Goal: Task Accomplishment & Management: Manage account settings

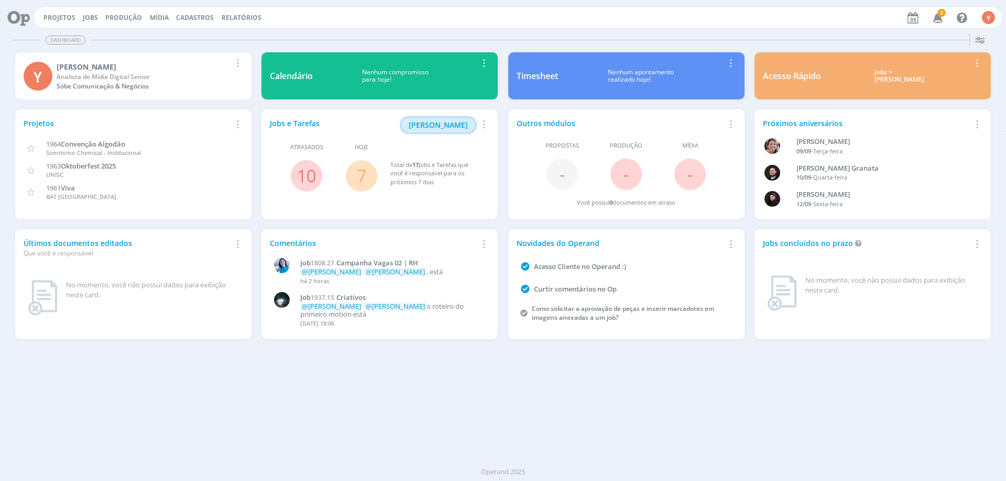
click at [450, 130] on span "Minha Pauta" at bounding box center [438, 125] width 59 height 10
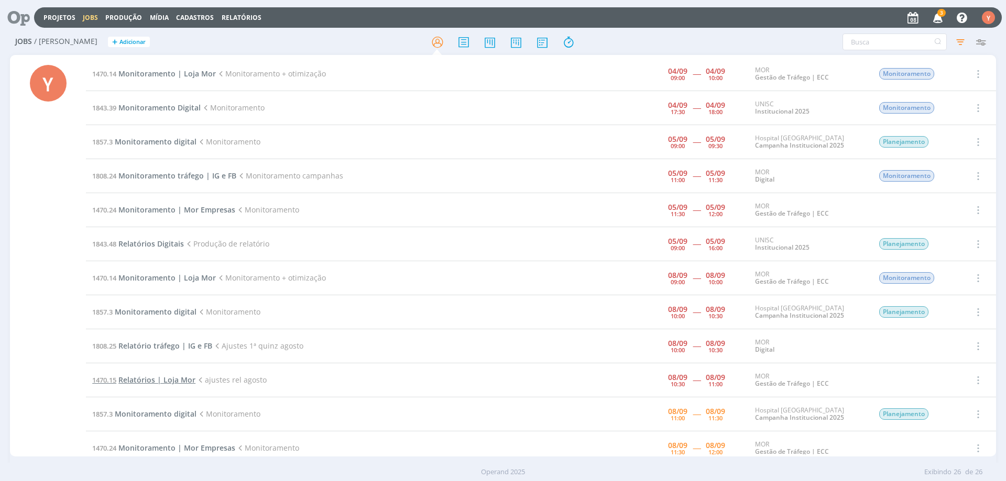
click at [173, 381] on span "Relatórios | Loja Mor" at bounding box center [156, 380] width 77 height 10
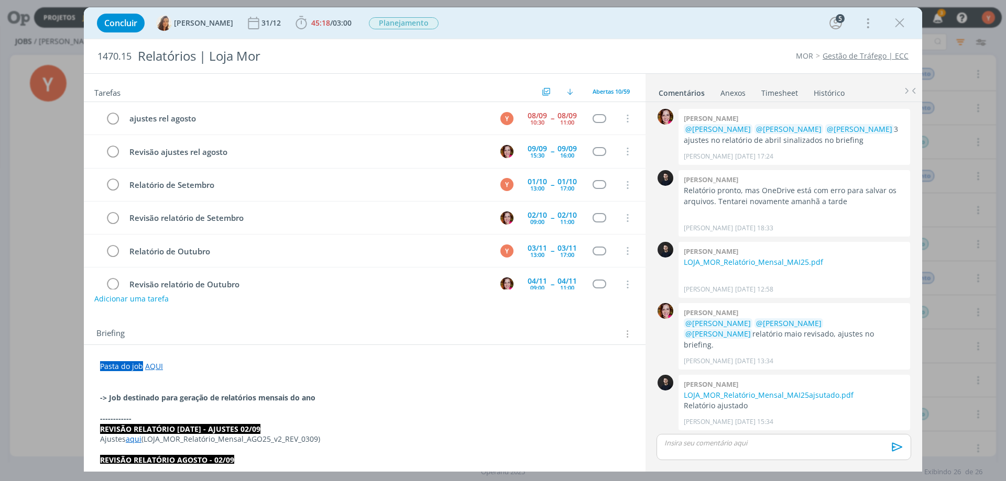
scroll to position [830, 0]
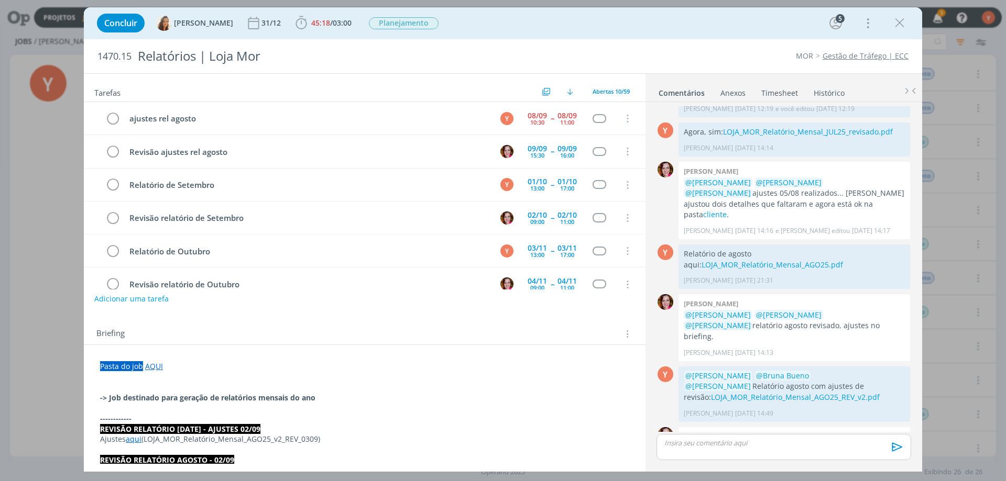
drag, startPoint x: 745, startPoint y: 438, endPoint x: 687, endPoint y: 428, distance: 59.1
drag, startPoint x: 687, startPoint y: 428, endPoint x: 736, endPoint y: 444, distance: 51.4
click at [736, 444] on p "dialog" at bounding box center [784, 443] width 238 height 9
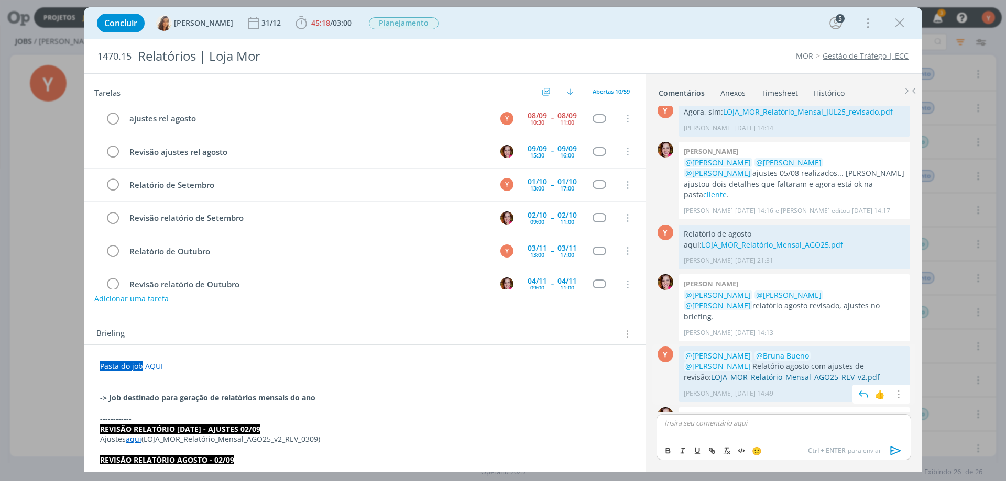
click at [784, 372] on link "LOJA_MOR_Relatório_Mensal_AGO25_REV_v2.pdf" at bounding box center [795, 377] width 169 height 10
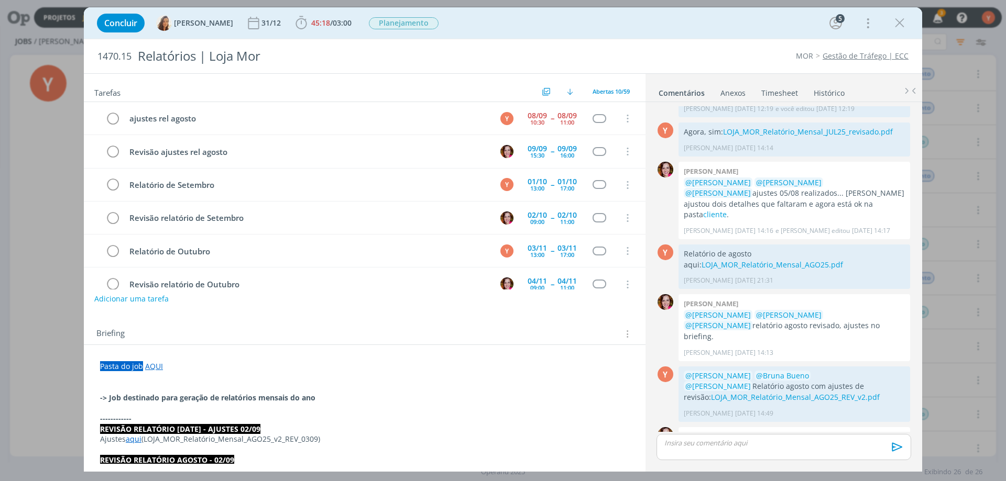
click at [155, 367] on link "AQUI" at bounding box center [154, 366] width 18 height 10
click at [195, 383] on link "https://sobeae.sharepoint.com/:f:/s/SOBEAE/Eqfc3AcJW6RPsafqQTd7EIwBWQWqI97Beuo-…" at bounding box center [168, 387] width 79 height 14
click at [758, 448] on div "dialog" at bounding box center [783, 447] width 255 height 26
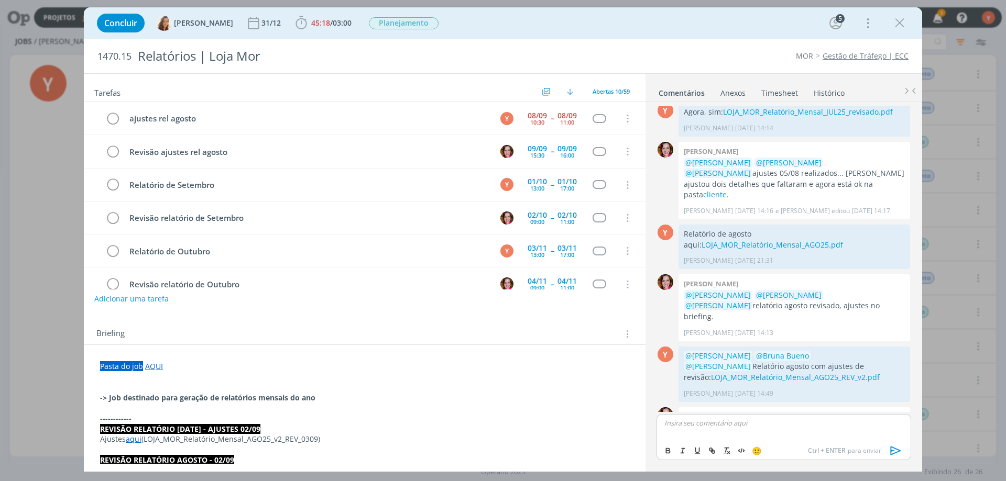
click at [786, 423] on p "dialog" at bounding box center [784, 423] width 238 height 9
click at [884, 458] on img "dialog" at bounding box center [882, 466] width 16 height 16
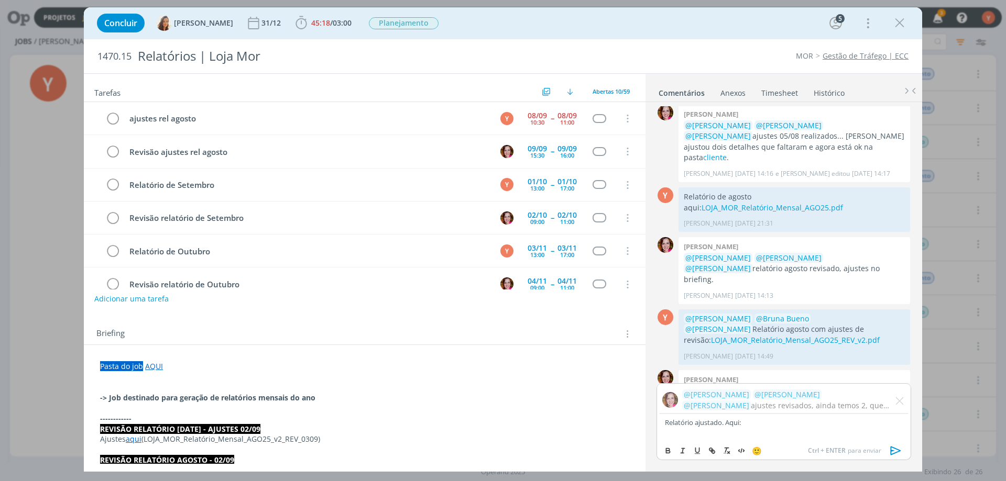
drag, startPoint x: 763, startPoint y: 425, endPoint x: 448, endPoint y: 422, distance: 314.9
click at [448, 422] on div "Tarefas Usar Job de template Criar template a partir deste job Visualizar Templ…" at bounding box center [503, 272] width 838 height 399
click at [341, 24] on span "03:00" at bounding box center [342, 23] width 19 height 10
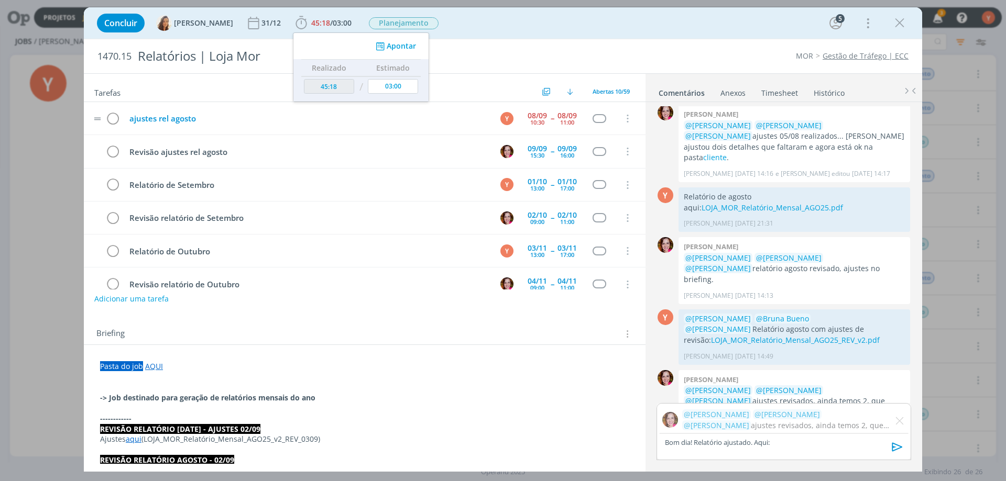
scroll to position [867, 0]
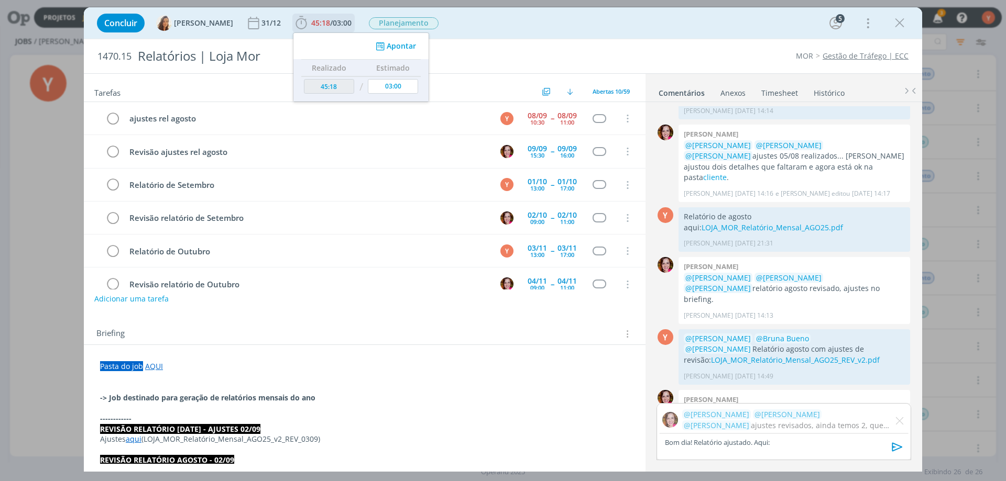
click at [398, 48] on button "Apontar" at bounding box center [394, 46] width 43 height 11
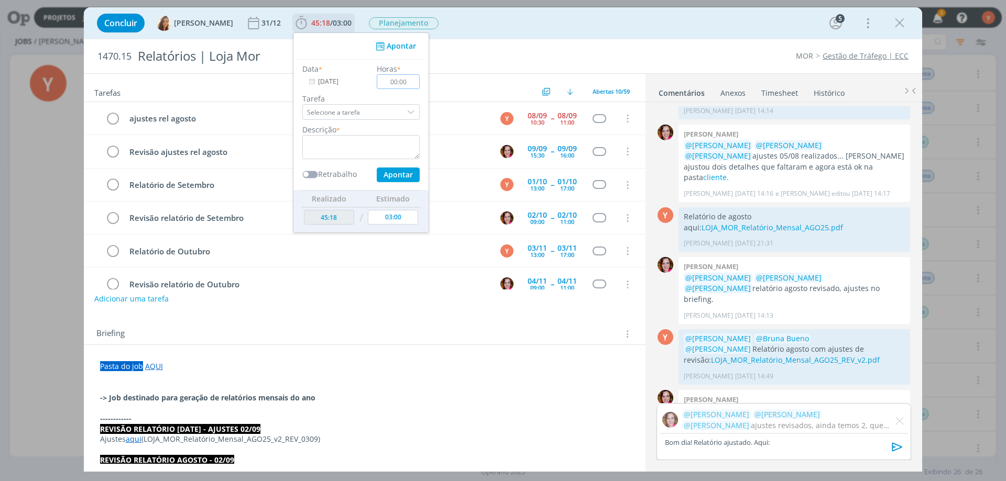
click at [396, 83] on input "00:00" at bounding box center [398, 81] width 43 height 15
click at [407, 82] on input "00:00" at bounding box center [398, 81] width 43 height 15
type input "00:15"
click at [355, 143] on textarea "dialog" at bounding box center [360, 147] width 117 height 24
type textarea "Ajustes"
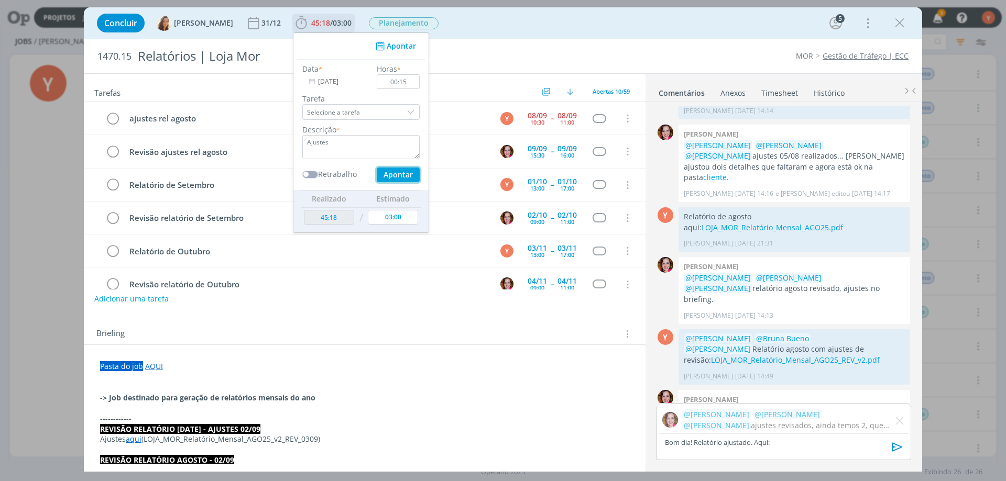
click at [388, 175] on button "Apontar" at bounding box center [398, 175] width 43 height 15
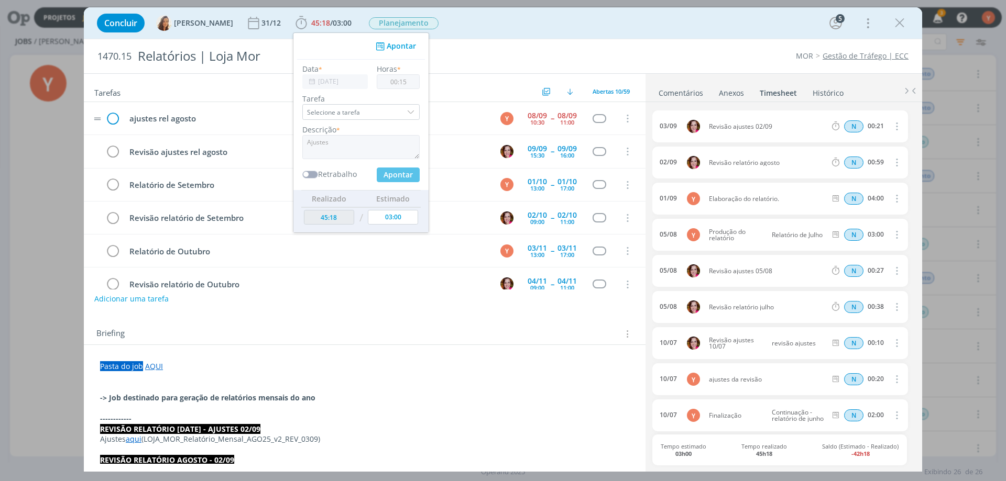
type input "45:33"
type input "00:00"
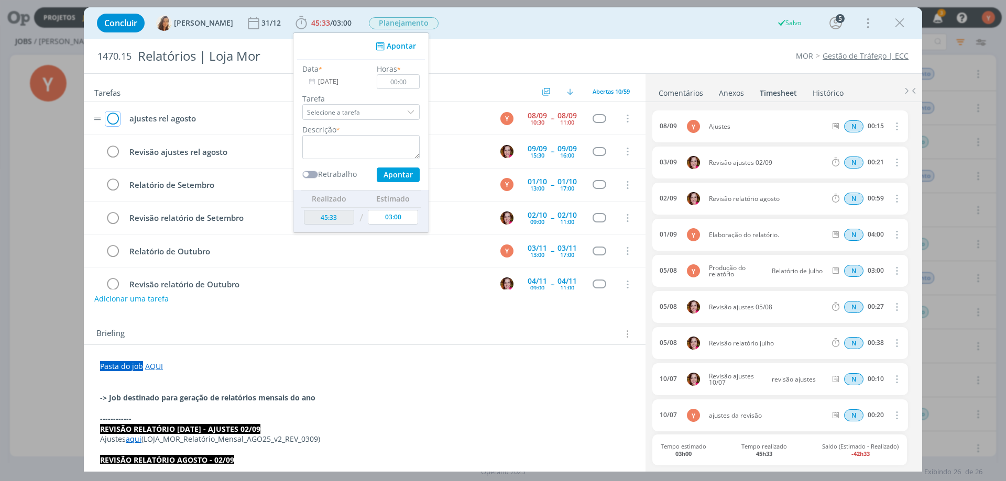
click at [115, 119] on icon "dialog" at bounding box center [112, 119] width 15 height 16
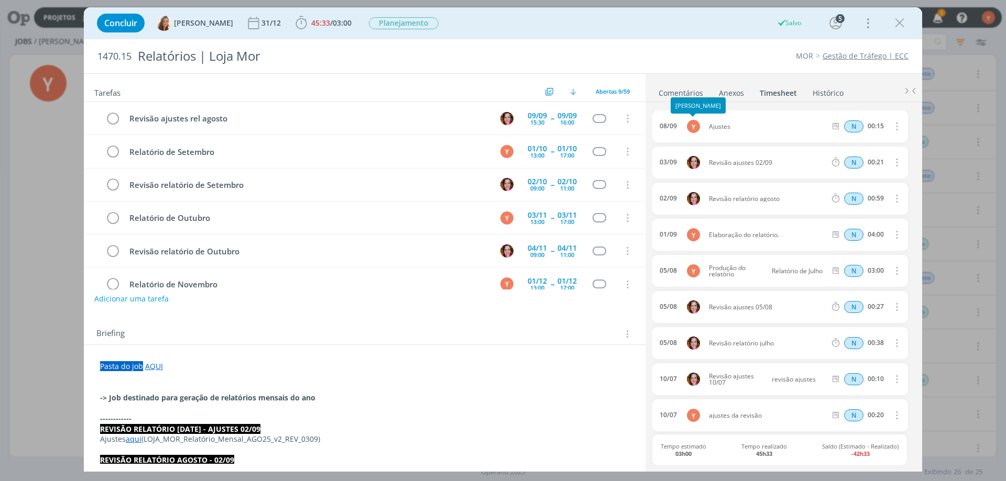
click at [690, 99] on div "[PERSON_NAME]" at bounding box center [698, 105] width 55 height 16
click at [694, 85] on link "Comentários" at bounding box center [681, 90] width 46 height 15
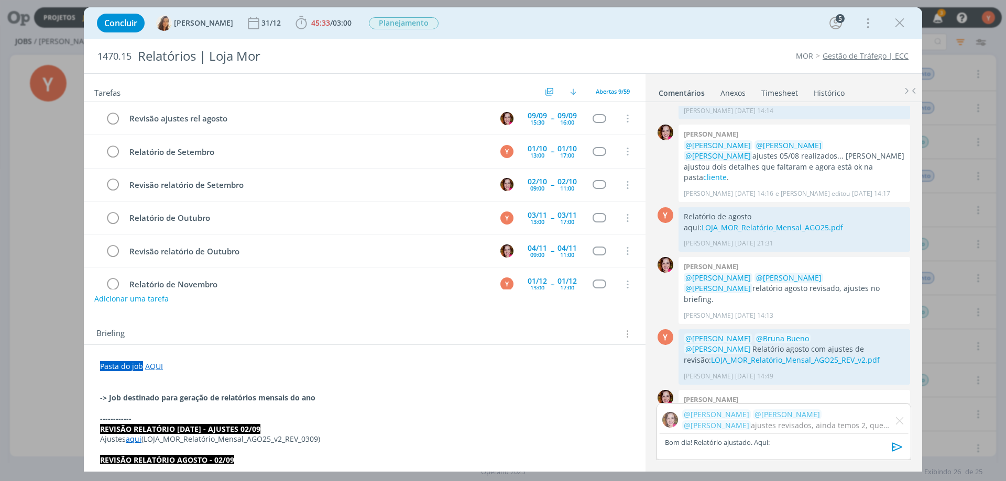
click at [790, 444] on p "Bom dia! Relatório ajustado. Aqui:" at bounding box center [784, 442] width 238 height 9
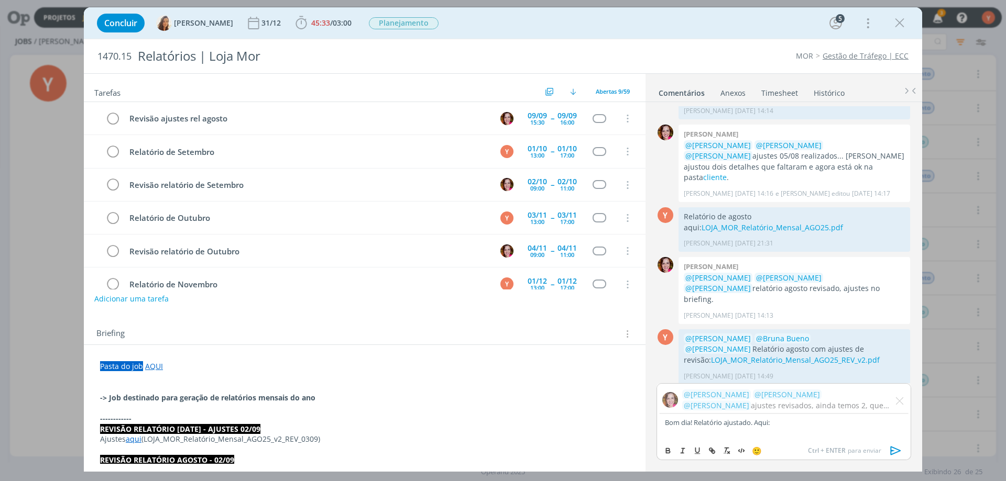
scroll to position [887, 0]
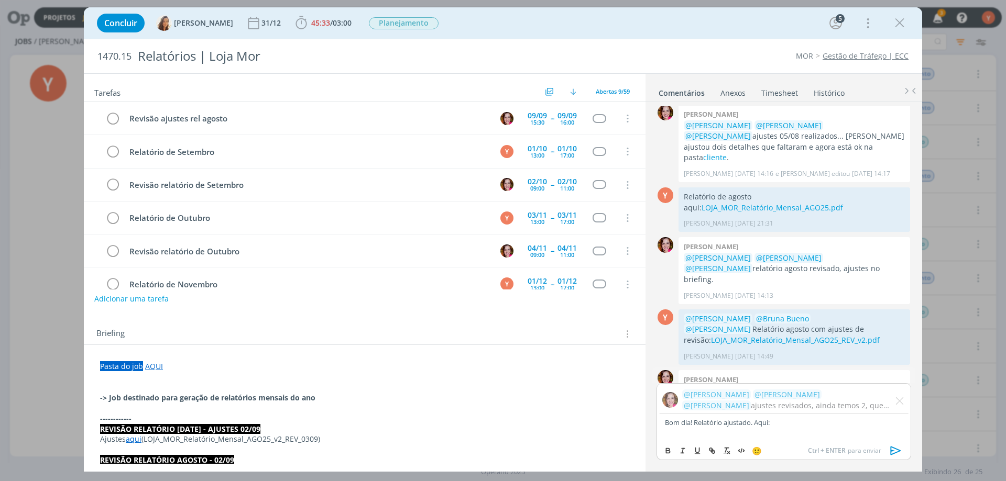
click at [893, 386] on p "@Yuri Lopardo @Amanda Oliveira @Vanessa Feron ajustes revisados, ainda temos 2,…" at bounding box center [794, 402] width 221 height 32
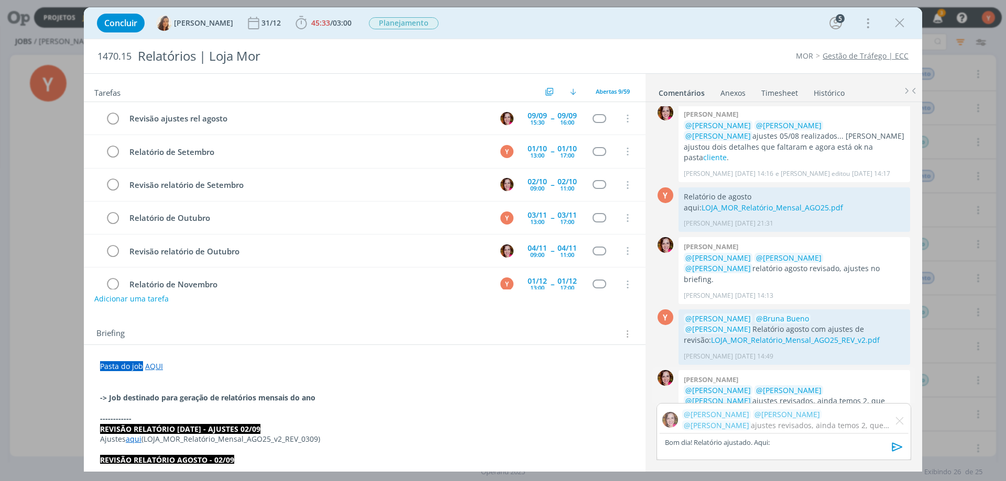
scroll to position [867, 0]
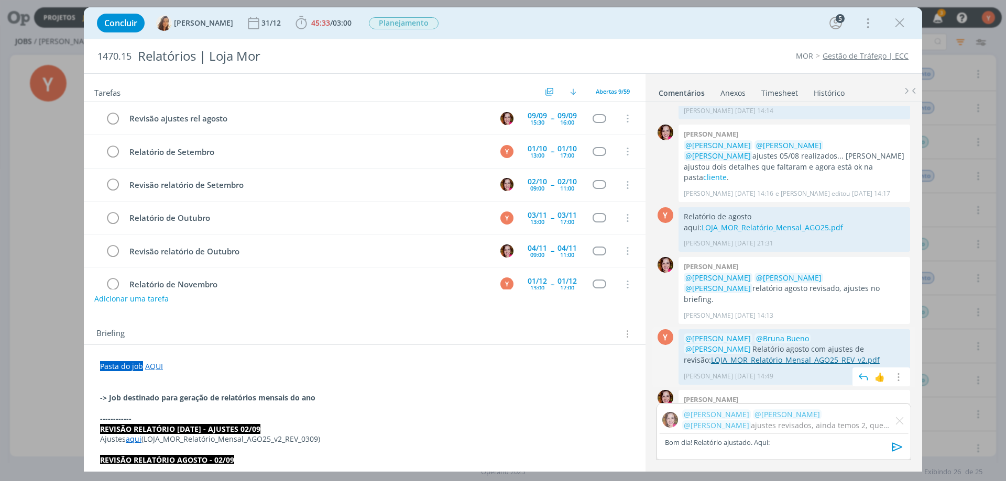
click at [820, 355] on link "LOJA_MOR_Relatório_Mensal_AGO25_REV_v2.pdf" at bounding box center [795, 360] width 169 height 10
click at [154, 368] on link "AQUI" at bounding box center [154, 366] width 18 height 10
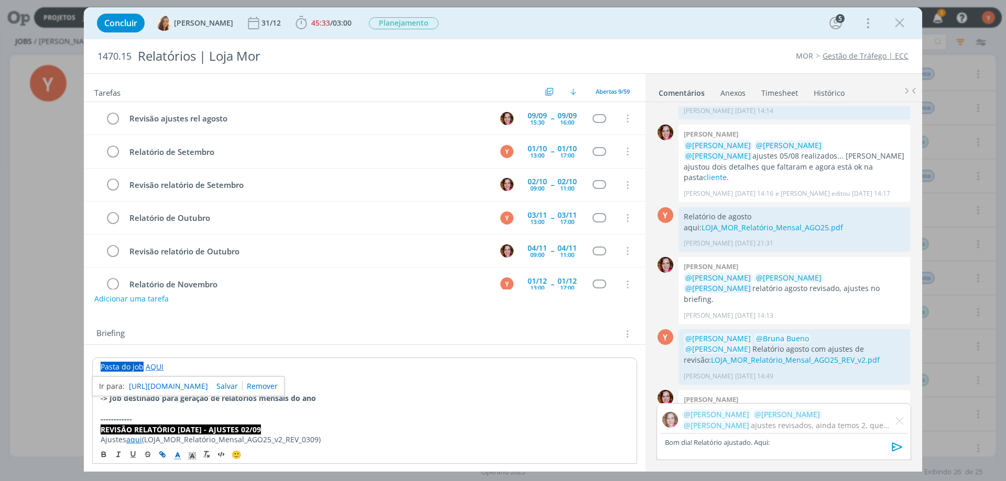
drag, startPoint x: 175, startPoint y: 377, endPoint x: 178, endPoint y: 385, distance: 8.3
click at [176, 377] on div "https://sobeae.sharepoint.com/:f:/s/SOBEAE/Eqfc3AcJW6RPsafqQTd7EIwBWQWqI97Beuo-…" at bounding box center [188, 387] width 192 height 20
click at [178, 385] on link "https://sobeae.sharepoint.com/:f:/s/SOBEAE/Eqfc3AcJW6RPsafqQTd7EIwBWQWqI97Beuo-…" at bounding box center [168, 387] width 79 height 14
click at [790, 446] on p "Bom dia! Relatório ajustado. Aqui:" at bounding box center [784, 442] width 238 height 9
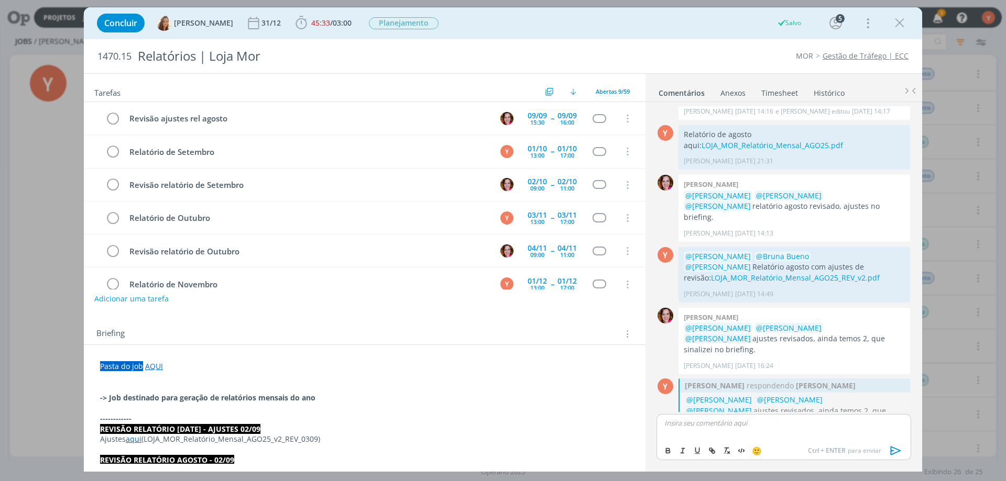
scroll to position [934, 0]
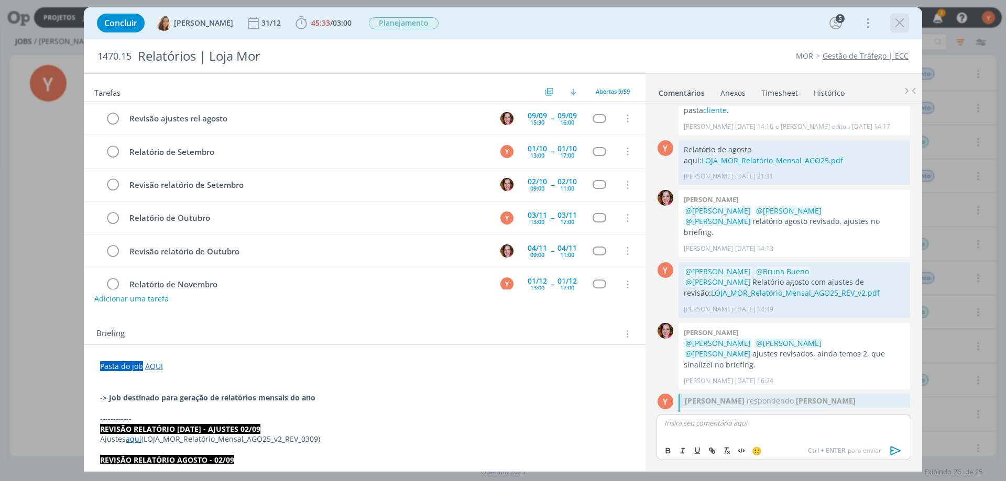
click at [907, 20] on icon "dialog" at bounding box center [900, 23] width 16 height 16
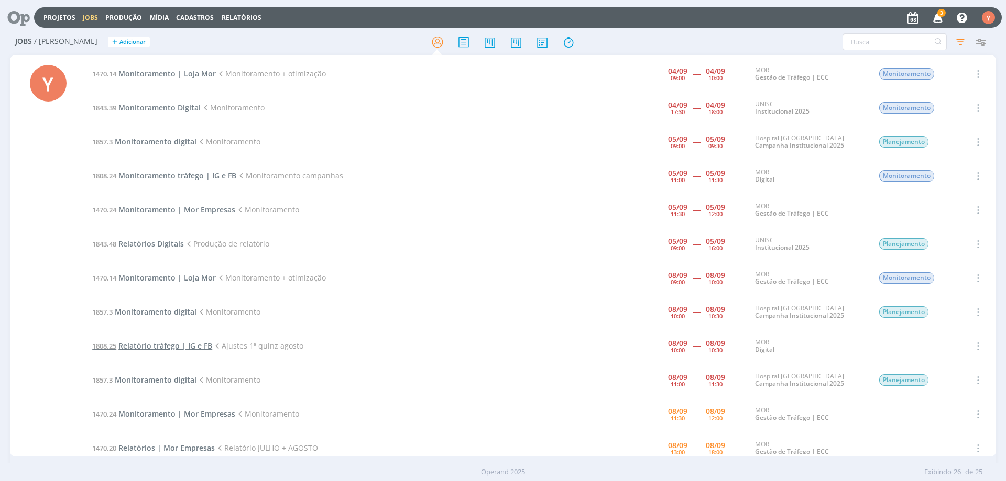
click at [155, 348] on span "Relatório tráfego | IG e FB" at bounding box center [165, 346] width 94 height 10
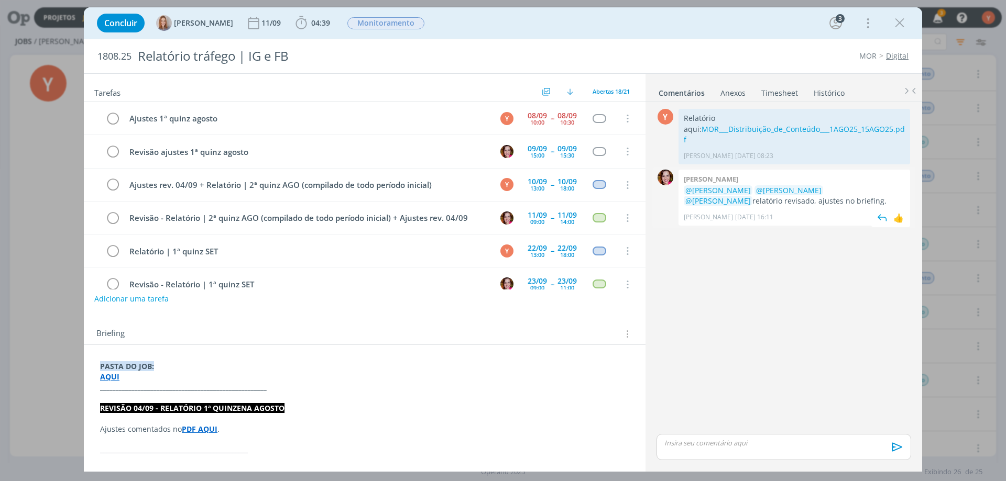
click at [864, 213] on span "Bruna Bueno 04/09 às 16:11" at bounding box center [792, 217] width 216 height 9
click at [108, 381] on strong "AQUI" at bounding box center [109, 377] width 19 height 10
click at [137, 394] on link "https://sobeae.sharepoint.com/:f:/s/SOBEAE/EhZ58r6-AwlNotEAVGySKHYBMusZoiVv9_np…" at bounding box center [168, 397] width 79 height 14
click at [803, 237] on div "Y 0 Relatório aqui: MOR___Distribuição_de_Conteúdo___1AGO25_15AGO25.pdf Yuri Lo…" at bounding box center [783, 269] width 263 height 326
click at [789, 440] on p "dialog" at bounding box center [784, 443] width 238 height 9
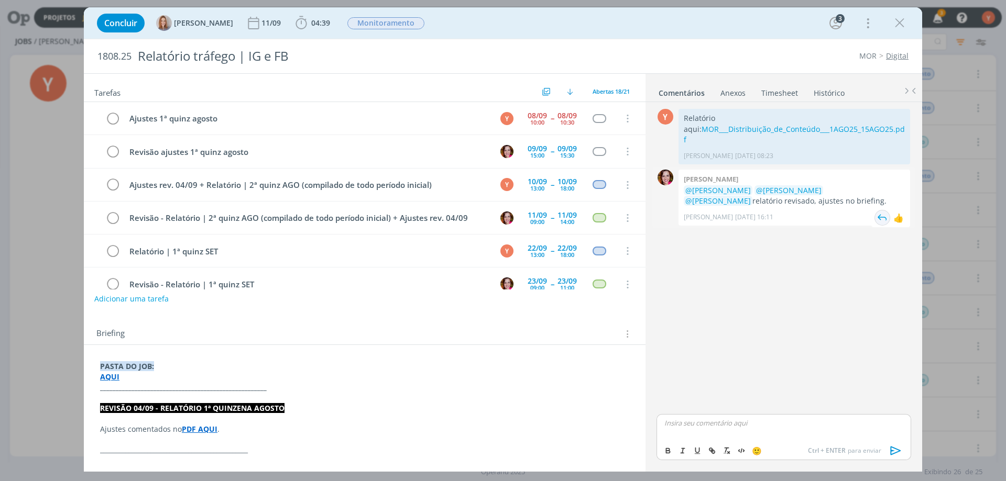
click at [880, 210] on img "dialog" at bounding box center [882, 218] width 16 height 16
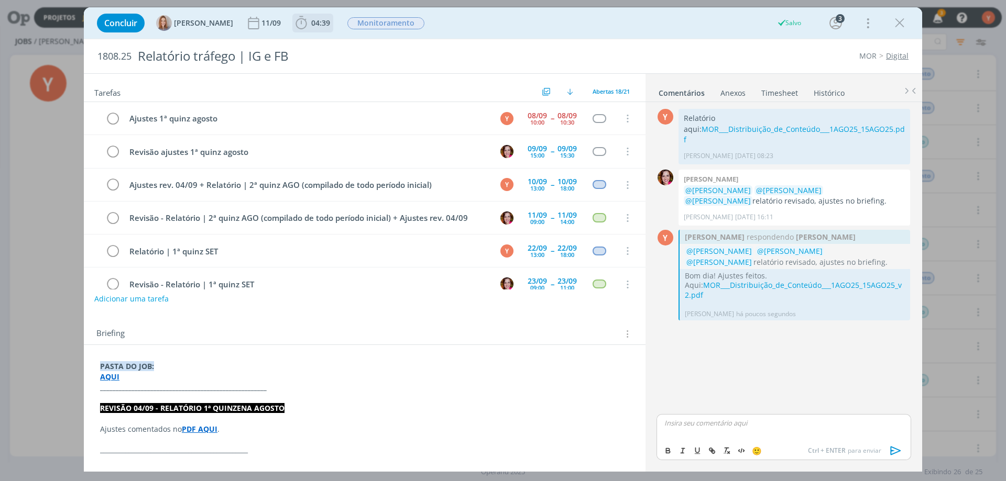
drag, startPoint x: 301, startPoint y: 25, endPoint x: 310, endPoint y: 25, distance: 9.4
click at [301, 25] on icon "dialog" at bounding box center [301, 23] width 16 height 16
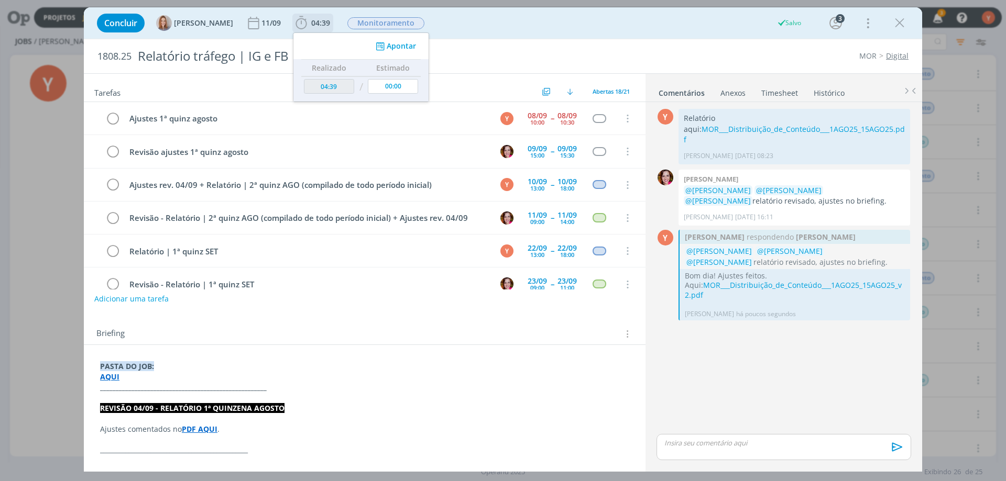
drag, startPoint x: 374, startPoint y: 45, endPoint x: 388, endPoint y: 46, distance: 14.2
click at [376, 45] on icon "dialog" at bounding box center [380, 46] width 13 height 10
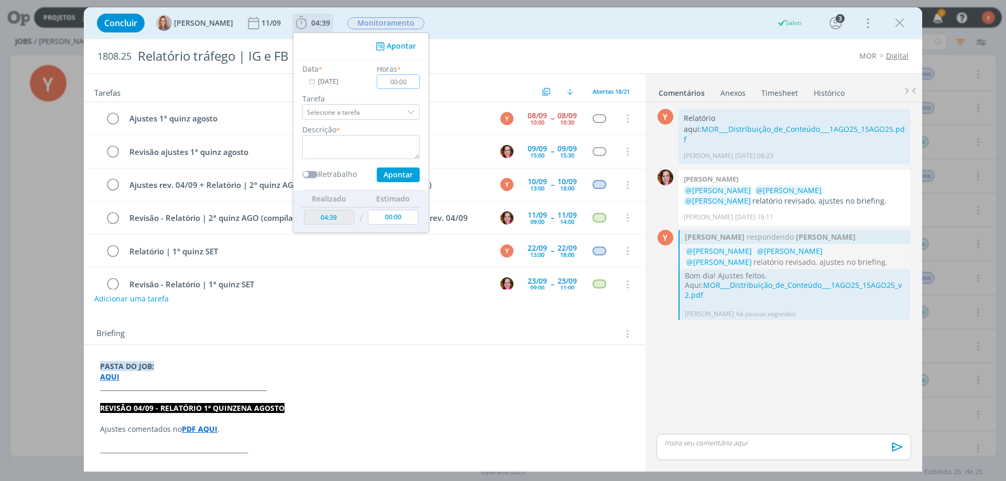
click at [389, 46] on button "Apontar" at bounding box center [394, 46] width 43 height 11
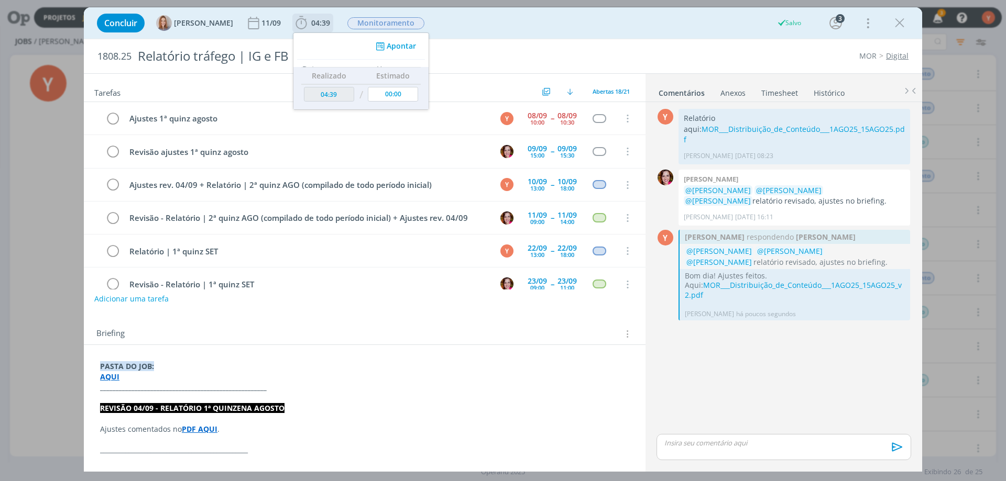
click at [391, 47] on button "Apontar" at bounding box center [394, 46] width 43 height 11
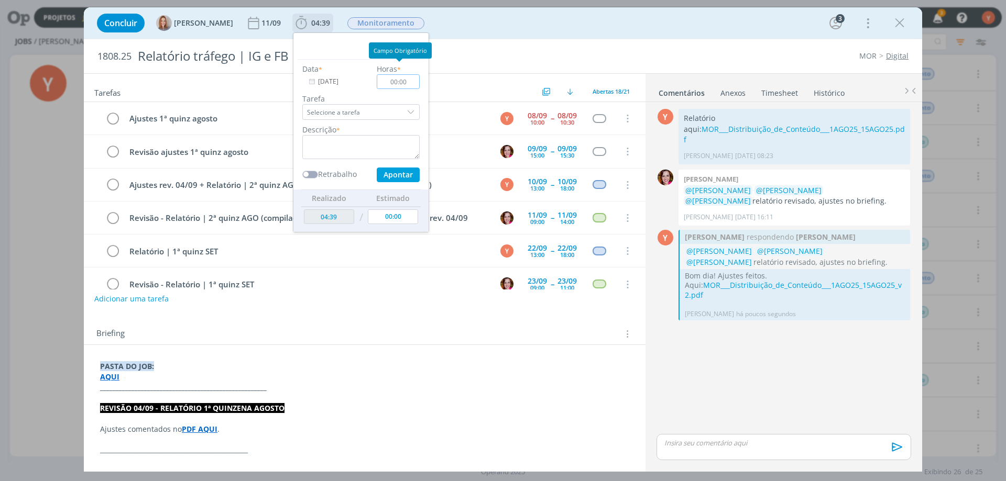
click at [404, 80] on input "00:00" at bounding box center [398, 81] width 43 height 15
type input "00:15"
click at [386, 146] on textarea "dialog" at bounding box center [360, 147] width 117 height 24
type textarea "Ajustes"
click at [409, 172] on button "Apontar" at bounding box center [398, 175] width 43 height 15
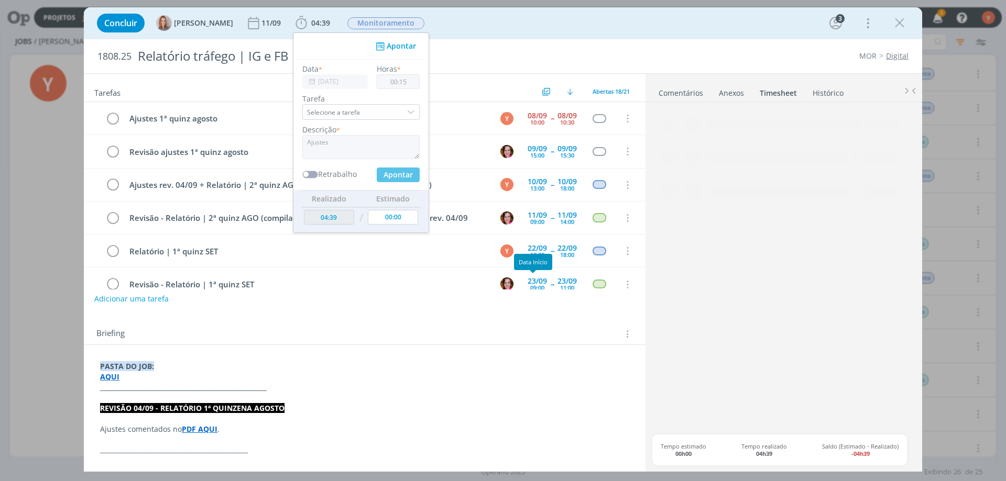
type input "04:54"
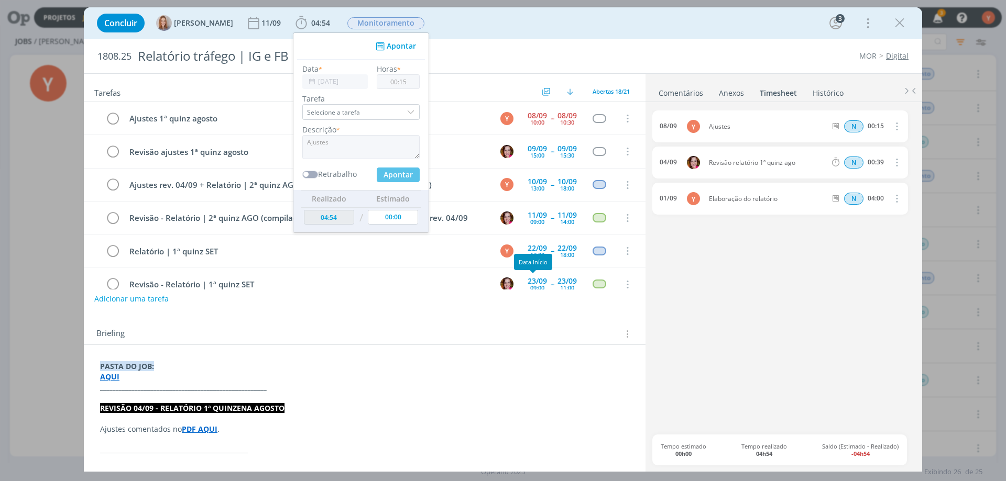
type input "00:00"
click at [111, 117] on icon "dialog" at bounding box center [112, 119] width 15 height 16
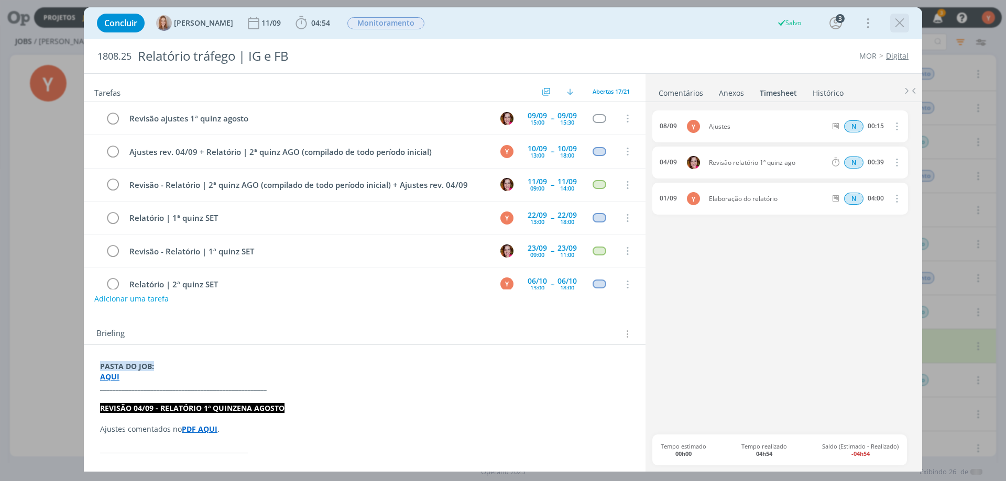
click at [904, 24] on icon "dialog" at bounding box center [900, 23] width 16 height 16
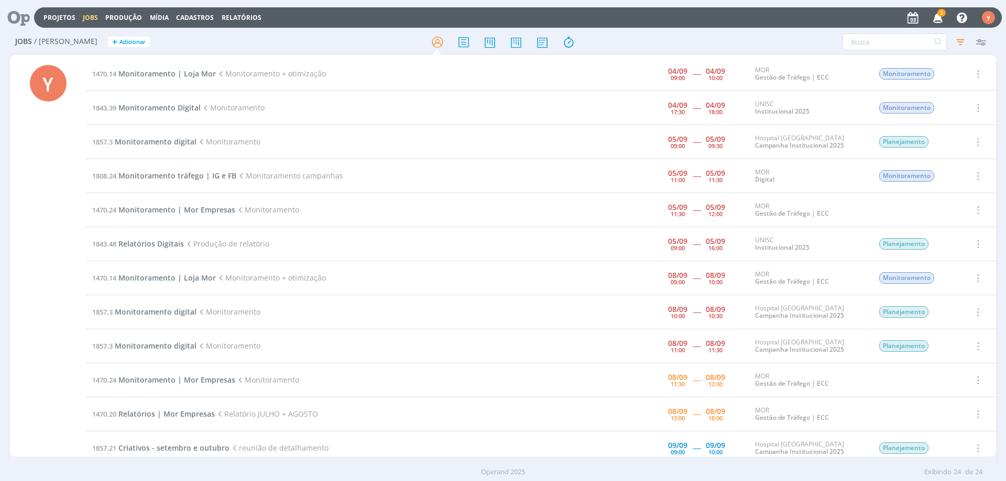
click at [933, 21] on icon "button" at bounding box center [938, 17] width 18 height 18
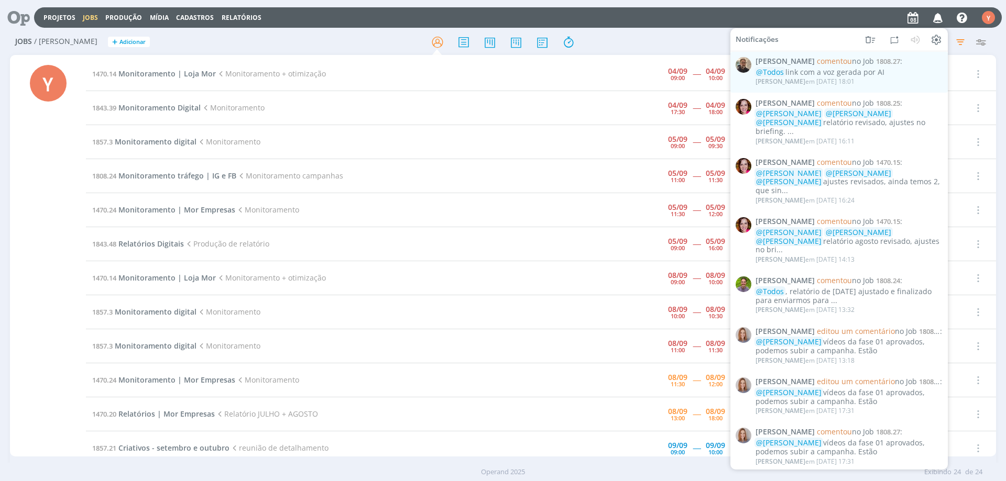
click at [620, 38] on div at bounding box center [502, 41] width 328 height 19
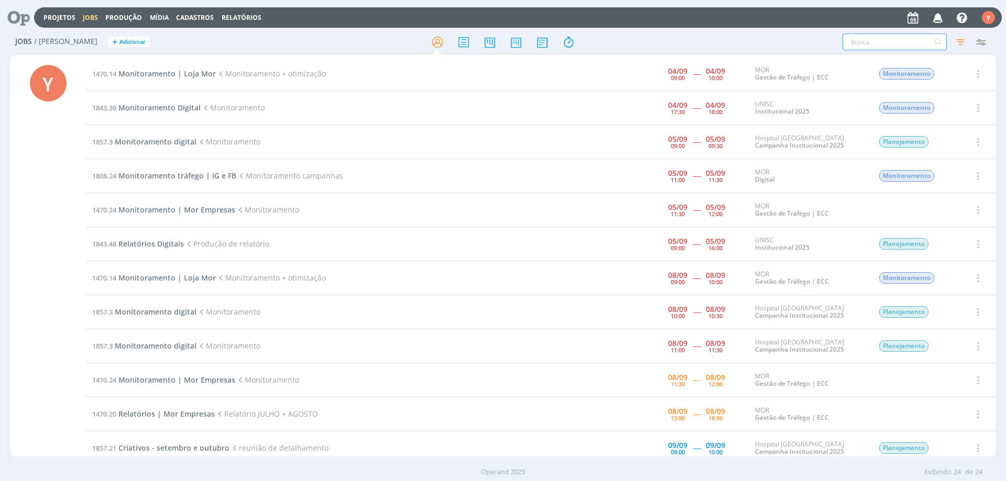
click at [882, 46] on input "text" at bounding box center [894, 42] width 104 height 17
paste input "1808.24"
type input "1808.24"
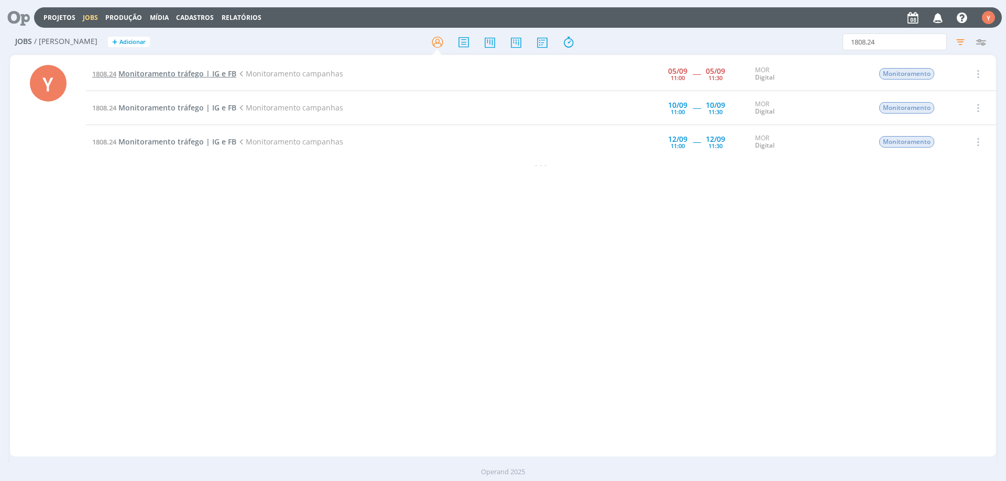
click at [187, 73] on span "Monitoramento tráfego | IG e FB" at bounding box center [177, 74] width 118 height 10
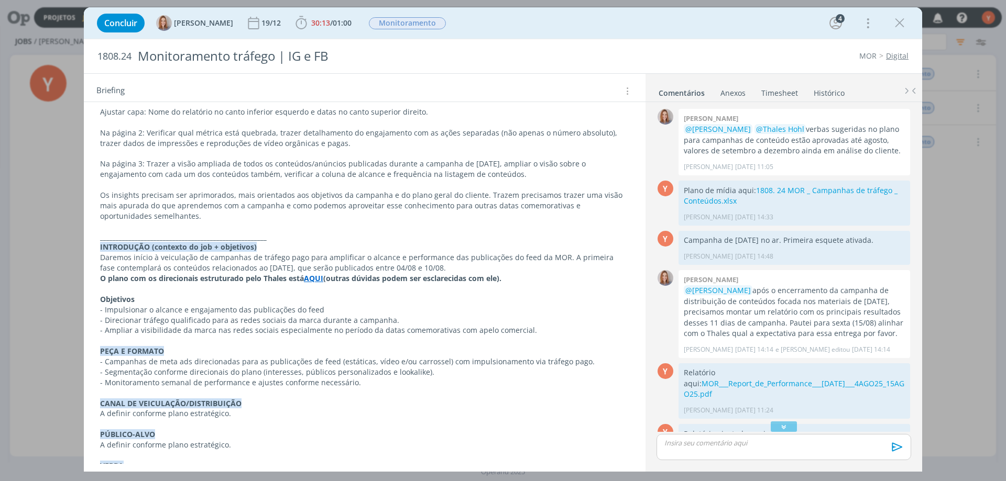
scroll to position [367, 0]
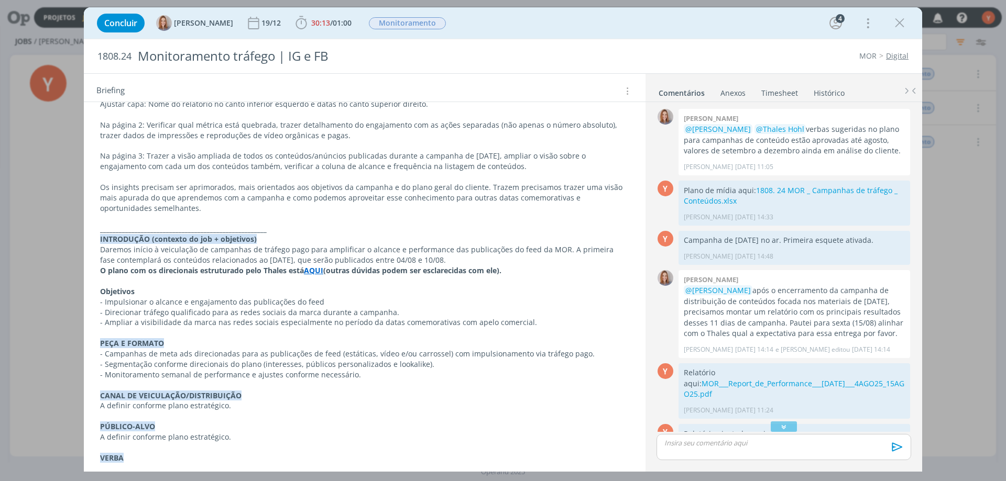
click at [311, 271] on strong "AQUI" at bounding box center [313, 271] width 19 height 10
click at [325, 289] on link "[URL][DOMAIN_NAME]" at bounding box center [285, 291] width 79 height 14
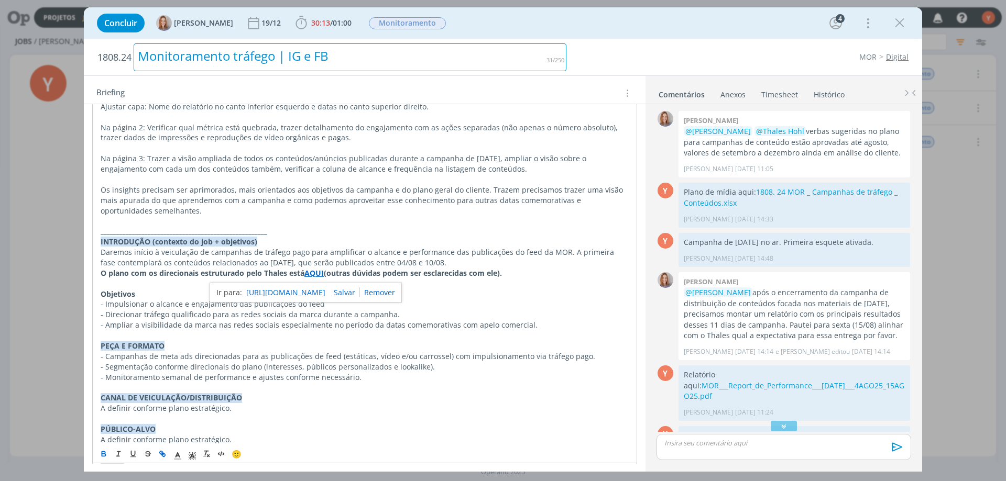
click at [551, 47] on div "Monitoramento tráfego | IG e FB" at bounding box center [350, 57] width 433 height 28
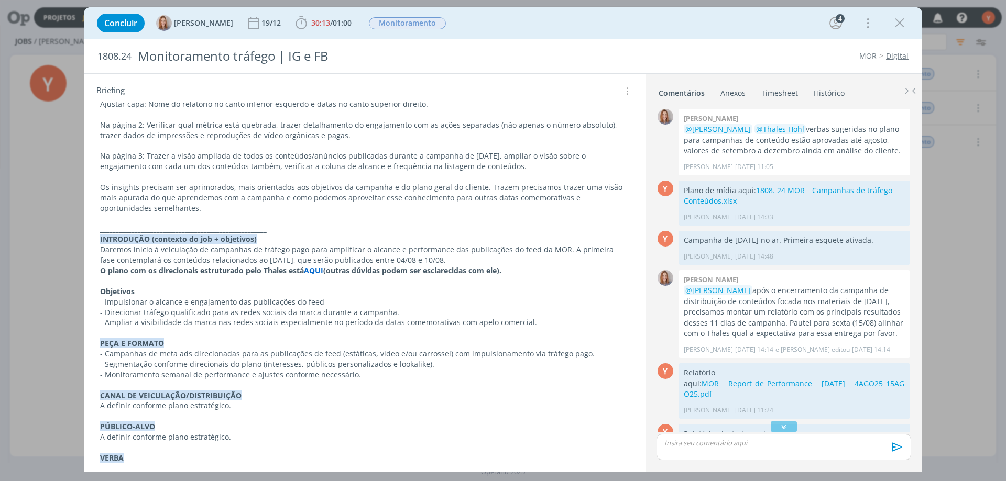
click at [700, 79] on ul "Comentários Anexos 0 Timesheet Histórico" at bounding box center [783, 88] width 277 height 28
